Goal: Navigation & Orientation: Go to known website

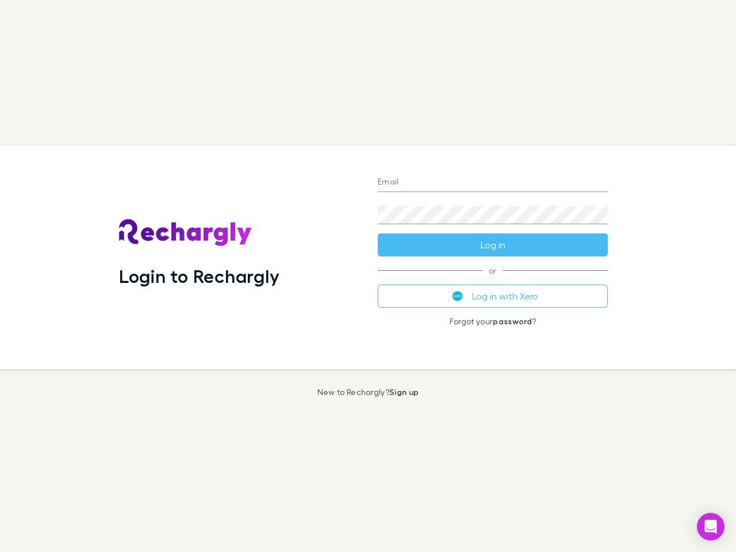
click at [368, 276] on div "Login to Rechargly" at bounding box center [239, 257] width 259 height 223
click at [493, 183] on input "Email" at bounding box center [493, 183] width 230 height 18
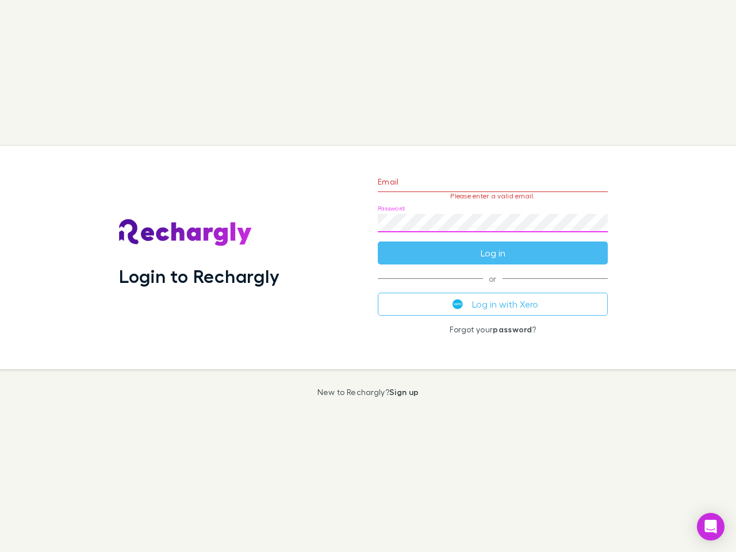
click at [493, 245] on form "Email Please enter a valid email. Password Log in" at bounding box center [493, 214] width 230 height 100
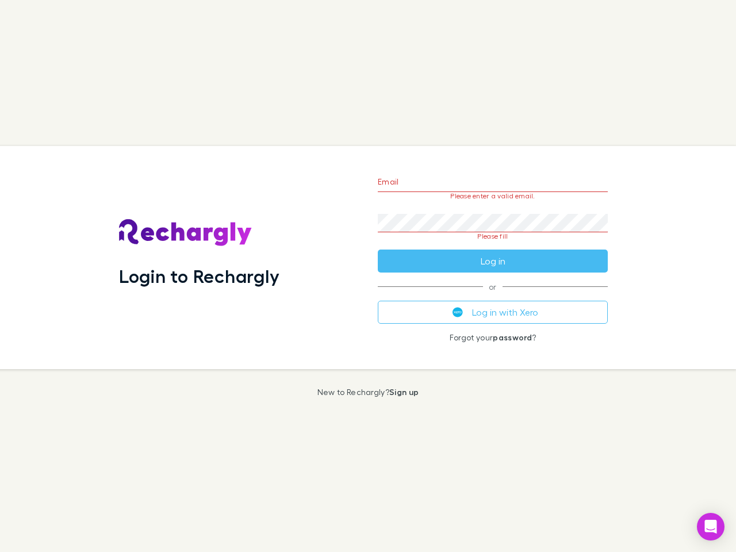
click at [493, 296] on div "Email Please enter a valid email. Password Please fill Log in or Log in with Xe…" at bounding box center [492, 257] width 248 height 223
click at [710, 526] on icon "Open Intercom Messenger" at bounding box center [711, 527] width 12 height 14
